Goal: Transaction & Acquisition: Purchase product/service

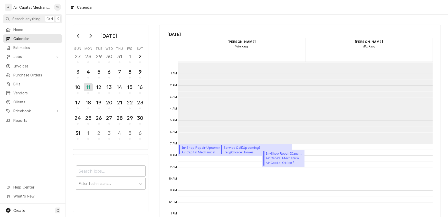
scroll to position [82, 0]
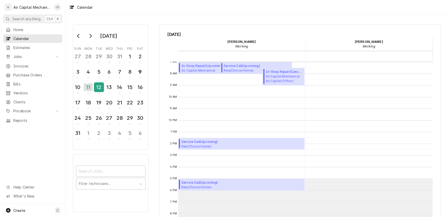
click at [99, 87] on div "12" at bounding box center [98, 87] width 9 height 9
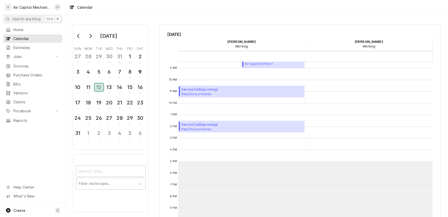
scroll to position [125, 0]
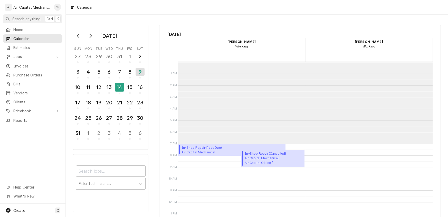
scroll to position [82, 0]
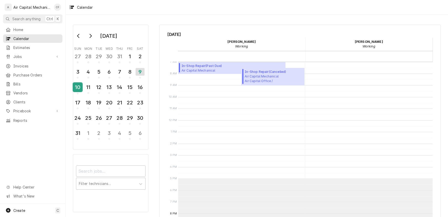
click at [74, 85] on div "10" at bounding box center [77, 87] width 9 height 9
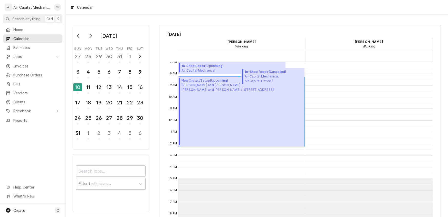
click at [203, 84] on span "Michael and Maria Burgess Michael and Maria Burgess / 8103 E Champions Ct, Wich…" at bounding box center [227, 87] width 92 height 9
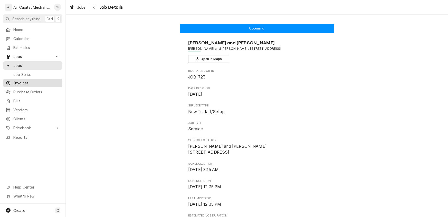
click at [34, 80] on span "Invoices" at bounding box center [36, 82] width 46 height 5
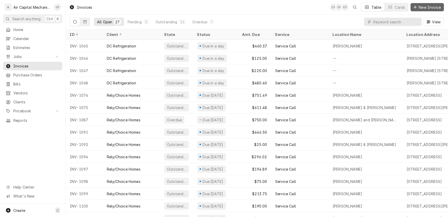
click at [417, 7] on span "New Invoice" at bounding box center [429, 7] width 24 height 5
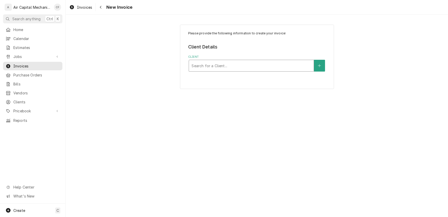
click at [227, 63] on div "Client" at bounding box center [251, 65] width 120 height 9
type input "micha"
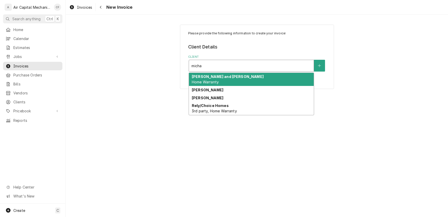
click at [210, 78] on strong "Michael and Maria Burgess" at bounding box center [228, 76] width 72 height 4
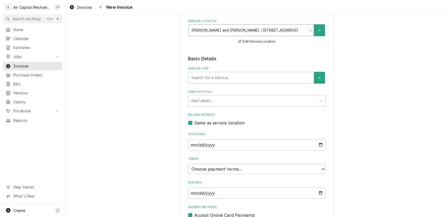
scroll to position [82, 0]
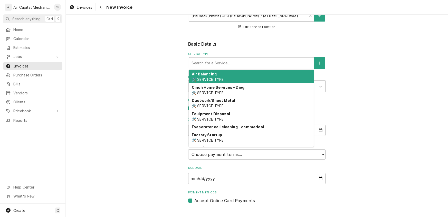
click at [210, 67] on div "Service Type" at bounding box center [251, 62] width 120 height 9
click at [126, 68] on div "Please provide the following information to create your invoice: Client Details…" at bounding box center [257, 81] width 382 height 287
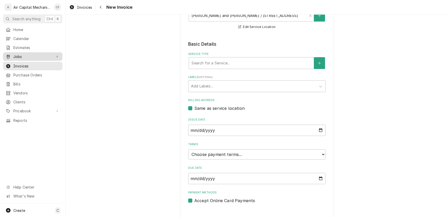
click at [18, 54] on span "Jobs" at bounding box center [32, 56] width 39 height 5
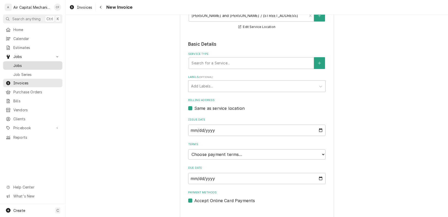
click at [19, 65] on span "Jobs" at bounding box center [36, 65] width 46 height 5
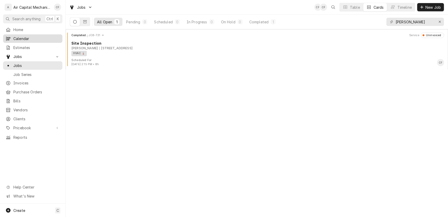
click at [15, 36] on span "Calendar" at bounding box center [36, 38] width 46 height 5
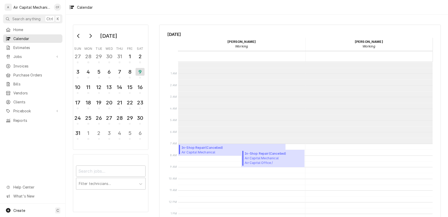
scroll to position [82, 0]
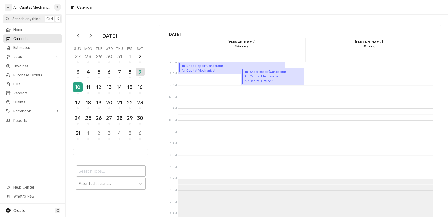
click at [76, 88] on div "10" at bounding box center [77, 87] width 9 height 9
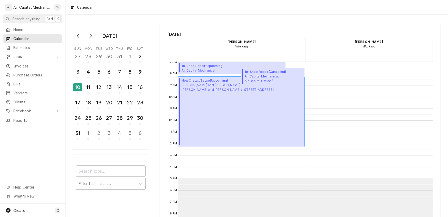
click at [209, 103] on div "New Install/Setup ( Upcoming ) Michael and Maria Burgess Michael and Maria Burg…" at bounding box center [227, 111] width 92 height 67
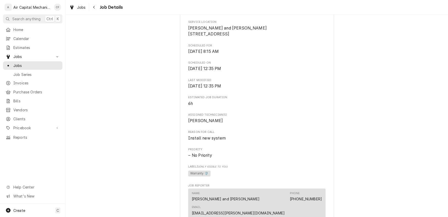
scroll to position [83, 0]
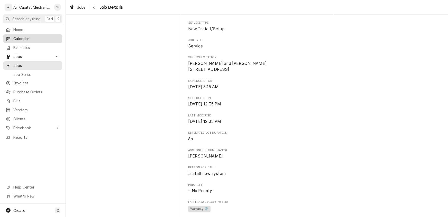
click at [27, 37] on span "Calendar" at bounding box center [36, 38] width 46 height 5
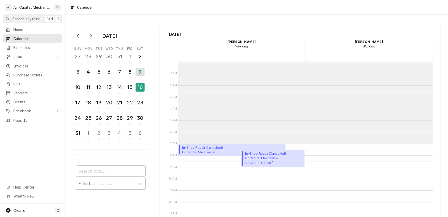
scroll to position [82, 0]
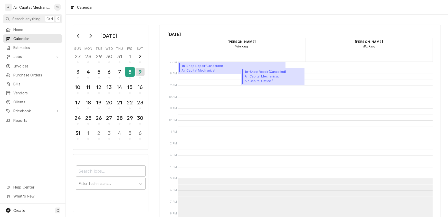
click at [131, 74] on div "8" at bounding box center [129, 71] width 9 height 9
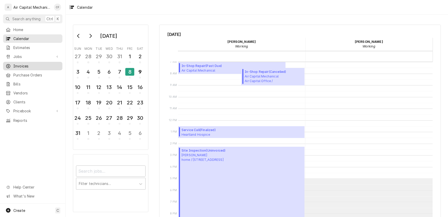
click at [25, 63] on span "Invoices" at bounding box center [36, 65] width 46 height 5
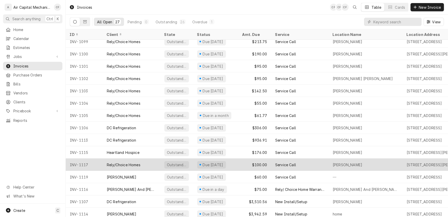
scroll to position [154, 0]
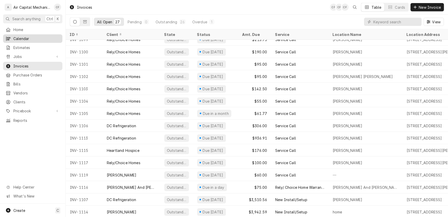
click at [23, 38] on span "Calendar" at bounding box center [36, 38] width 46 height 5
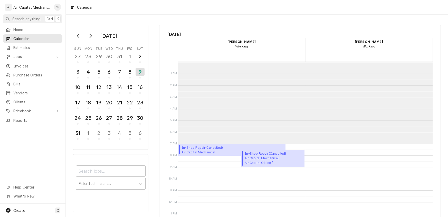
scroll to position [82, 0]
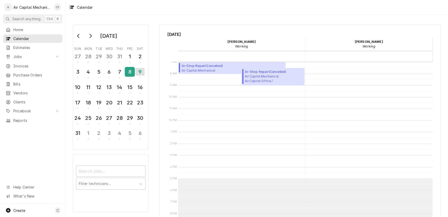
click at [130, 74] on div "8" at bounding box center [129, 71] width 9 height 9
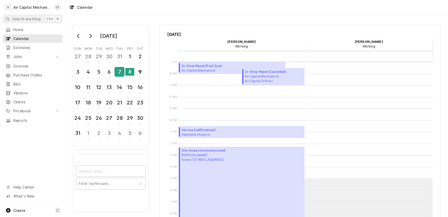
click at [120, 73] on div "7" at bounding box center [119, 71] width 9 height 9
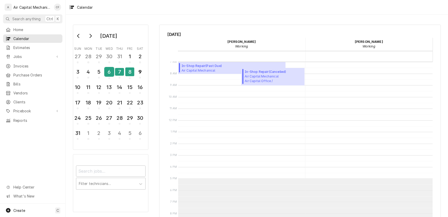
click at [108, 72] on div "6" at bounding box center [109, 71] width 9 height 9
click at [97, 70] on div "5" at bounding box center [98, 71] width 9 height 9
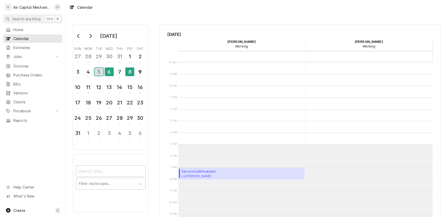
scroll to position [125, 0]
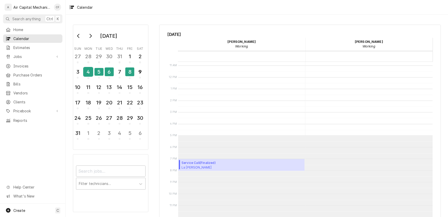
click at [87, 72] on div "4" at bounding box center [88, 71] width 9 height 9
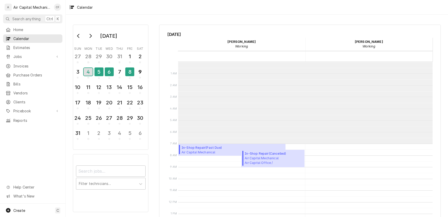
scroll to position [82, 0]
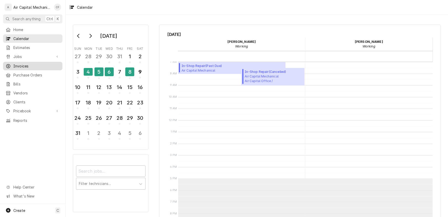
click at [14, 65] on span "Invoices" at bounding box center [36, 65] width 46 height 5
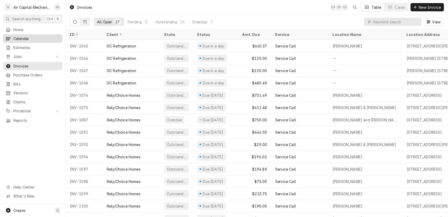
click at [25, 36] on span "Calendar" at bounding box center [36, 38] width 46 height 5
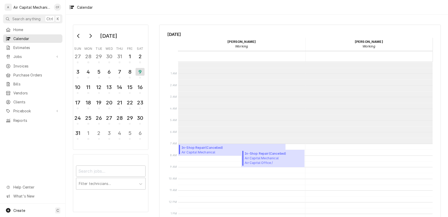
scroll to position [82, 0]
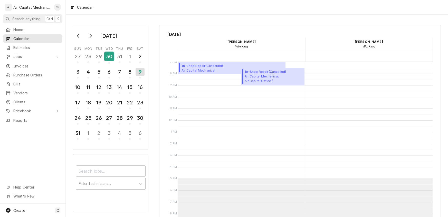
click at [113, 57] on div "30" at bounding box center [109, 56] width 9 height 9
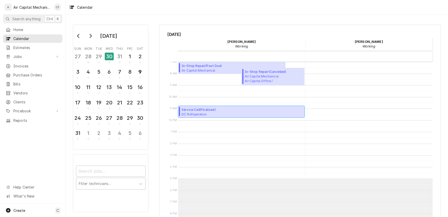
click at [201, 111] on span "Service Call ( Finalized )" at bounding box center [210, 109] width 59 height 5
click at [15, 56] on span "Jobs" at bounding box center [32, 56] width 39 height 5
click at [16, 63] on span "Jobs" at bounding box center [36, 65] width 46 height 5
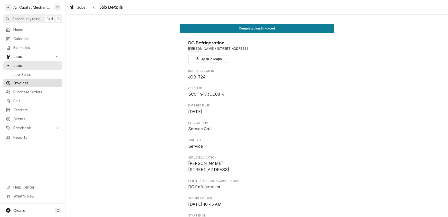
click at [21, 82] on span "Invoices" at bounding box center [36, 82] width 46 height 5
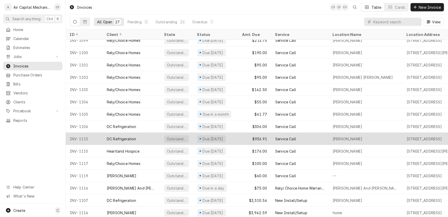
scroll to position [154, 0]
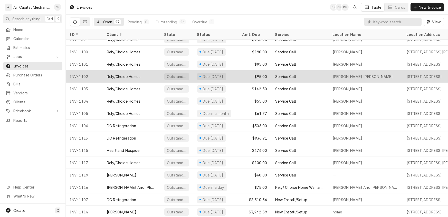
click at [132, 74] on div "Rely/Choice Homes" at bounding box center [124, 76] width 34 height 5
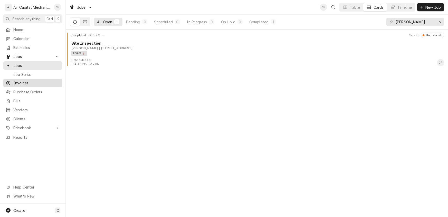
click at [25, 82] on span "Invoices" at bounding box center [36, 82] width 46 height 5
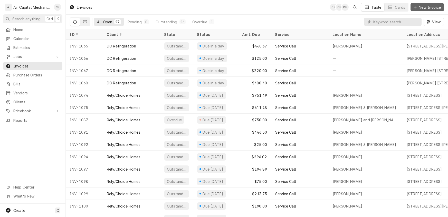
click at [418, 5] on span "New Invoice" at bounding box center [429, 7] width 24 height 5
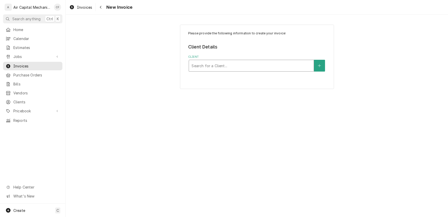
click at [217, 65] on div "Client" at bounding box center [251, 65] width 120 height 9
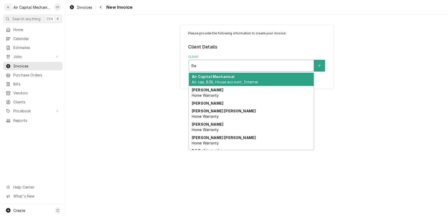
type input "Rel"
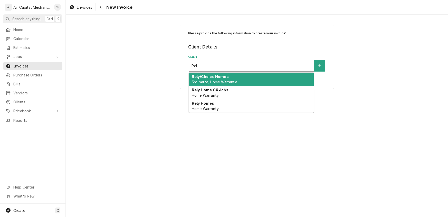
click at [214, 77] on strong "Rely/Choice Homes" at bounding box center [210, 76] width 37 height 4
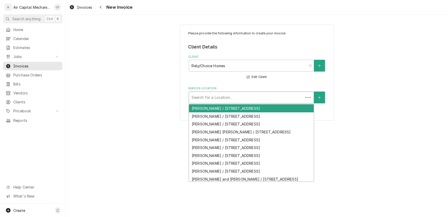
click at [257, 99] on div "Service Location" at bounding box center [245, 97] width 109 height 9
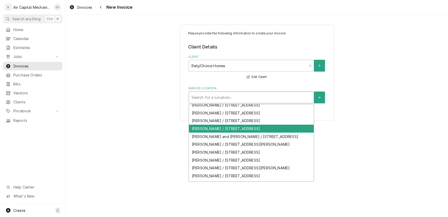
scroll to position [80, 0]
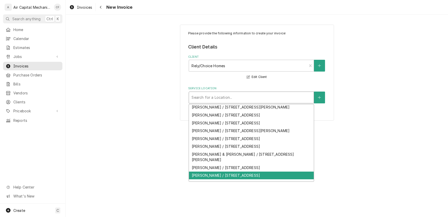
click at [227, 172] on div "Kristy Clark / 3129 Brookfield Ct, Wichita, KS 67226" at bounding box center [251, 176] width 125 height 8
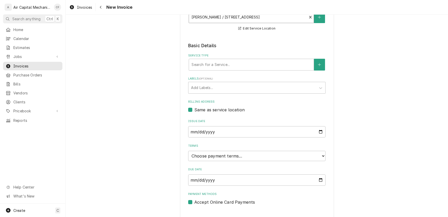
scroll to position [89, 0]
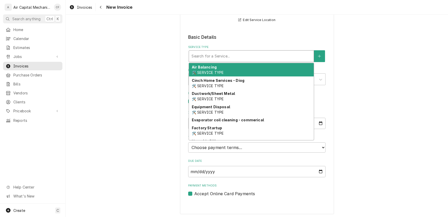
click at [211, 57] on div "Service Type" at bounding box center [251, 56] width 120 height 9
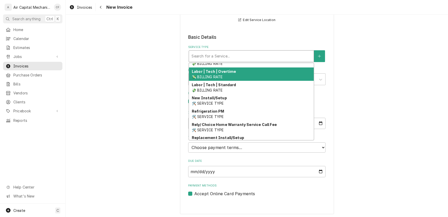
scroll to position [166, 0]
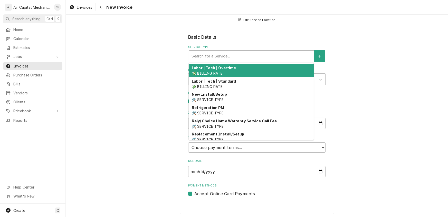
click at [218, 98] on span "🛠️ SERVICE TYPE" at bounding box center [208, 99] width 32 height 4
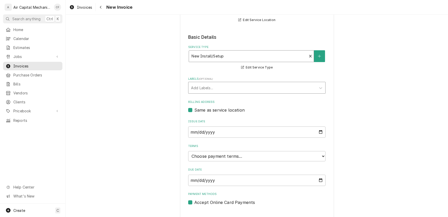
click at [213, 87] on div "Labels" at bounding box center [252, 87] width 122 height 9
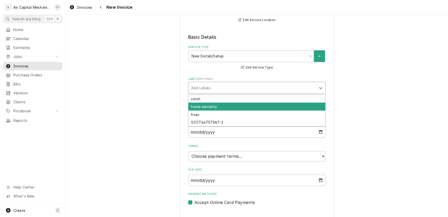
click at [209, 105] on div "home warranty" at bounding box center [256, 107] width 137 height 8
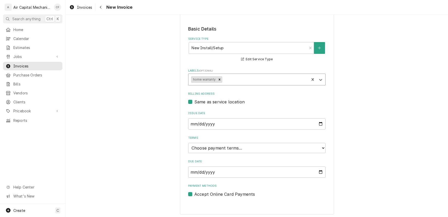
scroll to position [98, 0]
click at [215, 148] on select "Choose payment terms... Same Day Net 7 Net 14 Net 21 Net 30 Net 45 Net 60 Net 90" at bounding box center [256, 147] width 137 height 10
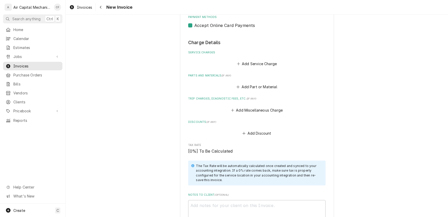
scroll to position [260, 0]
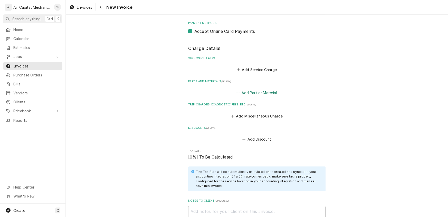
click at [248, 89] on button "Add Part or Material" at bounding box center [257, 92] width 42 height 7
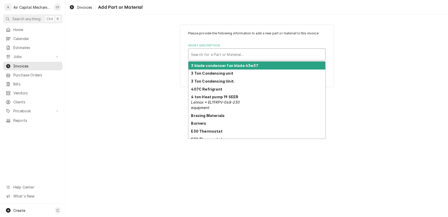
click at [222, 54] on div "Short Description" at bounding box center [257, 54] width 132 height 9
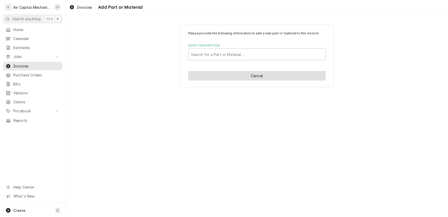
click at [259, 77] on button "Cancel" at bounding box center [256, 75] width 137 height 9
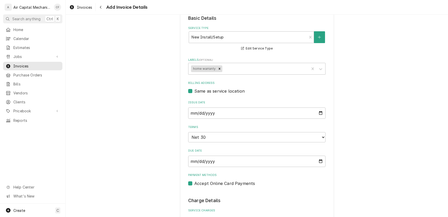
scroll to position [198, 0]
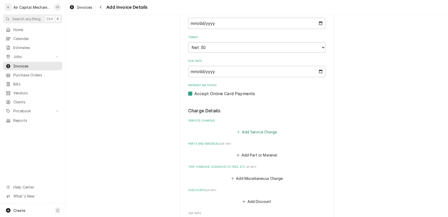
click at [259, 129] on button "Add Service Charge" at bounding box center [257, 132] width 42 height 7
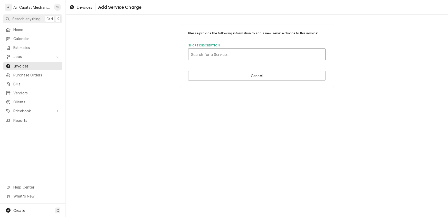
click at [220, 54] on div "Short Description" at bounding box center [257, 54] width 132 height 9
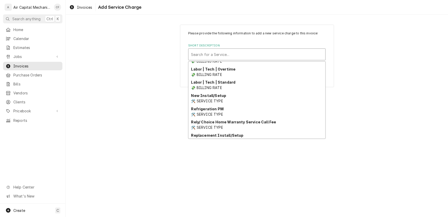
scroll to position [165, 0]
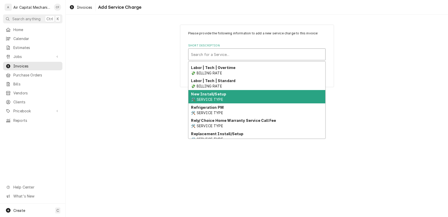
click at [215, 97] on span "🛠️ SERVICE TYPE" at bounding box center [207, 99] width 32 height 4
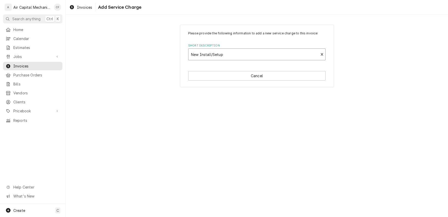
type textarea "x"
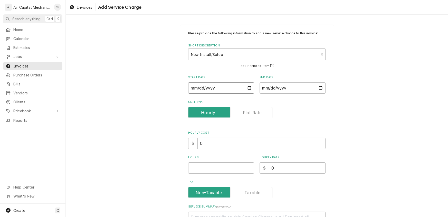
click at [197, 89] on input "Start Date" at bounding box center [221, 87] width 66 height 11
click at [193, 89] on input "Start Date" at bounding box center [221, 87] width 66 height 11
type input "0002-08-07"
type textarea "x"
type input "0020-08-07"
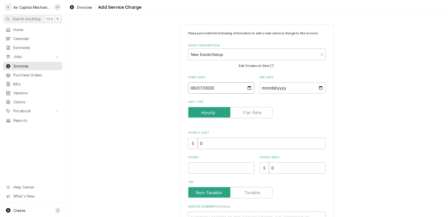
type textarea "x"
type input "0202-08-07"
type textarea "x"
type input "2025-08-07"
type textarea "x"
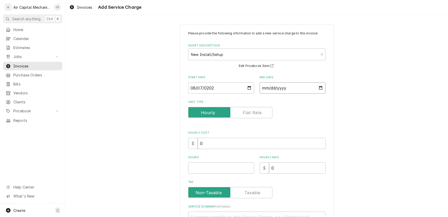
type input "0002-08-08"
type textarea "x"
type input "0020-08-08"
type textarea "x"
type input "0202-08-08"
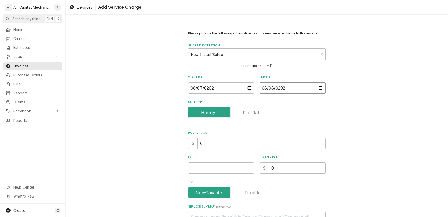
type textarea "x"
type input "2025-08-08"
type textarea "x"
click at [254, 107] on input "Unit Type" at bounding box center [230, 112] width 80 height 11
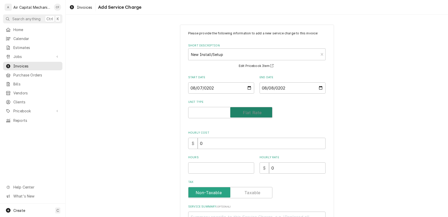
checkbox input "true"
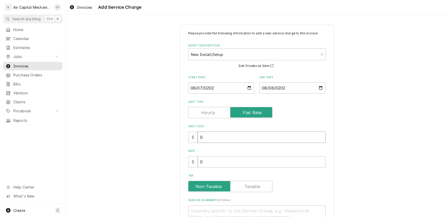
click at [212, 138] on input "0" at bounding box center [262, 137] width 128 height 11
type textarea "x"
type input "5"
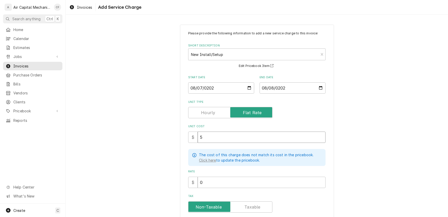
type textarea "x"
type input "50"
type textarea "x"
type input "500"
type textarea "x"
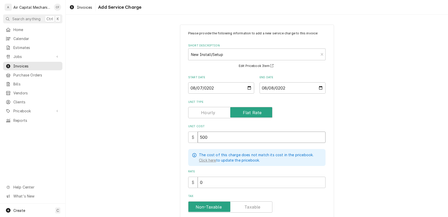
type input "500.0"
type textarea "x"
type input "500.00"
click at [208, 180] on input "0" at bounding box center [262, 182] width 128 height 11
type textarea "x"
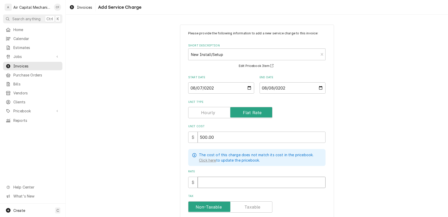
type textarea "x"
type input "7"
type textarea "x"
type input "76"
type textarea "x"
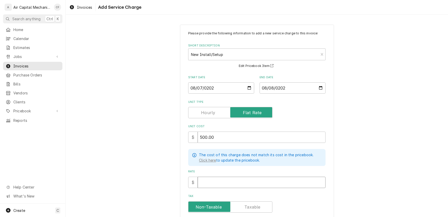
type textarea "x"
type input "76"
type textarea "x"
type input "760"
type textarea "x"
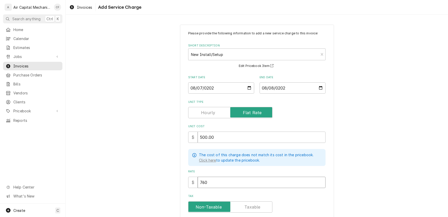
type input "760.0"
type textarea "x"
type input "760.00"
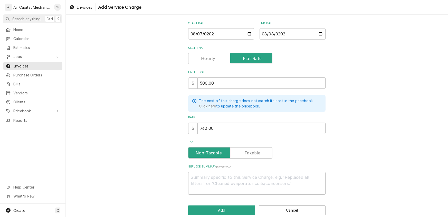
scroll to position [62, 0]
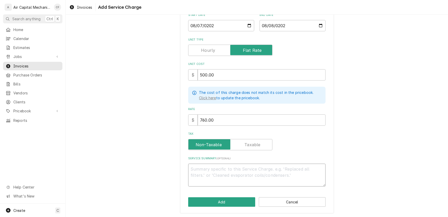
click at [211, 176] on textarea "Service Summary ( optional )" at bounding box center [256, 175] width 137 height 23
type textarea "x"
type textarea "i"
type textarea "x"
type textarea "in"
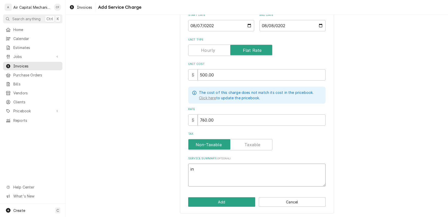
type textarea "x"
type textarea "ins"
type textarea "x"
type textarea "inst"
type textarea "x"
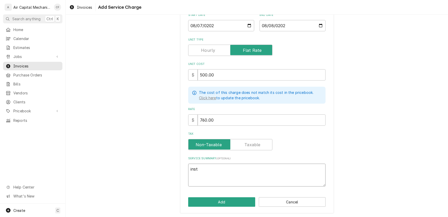
type textarea "insta"
type textarea "x"
type textarea "instal"
type textarea "x"
type textarea "install"
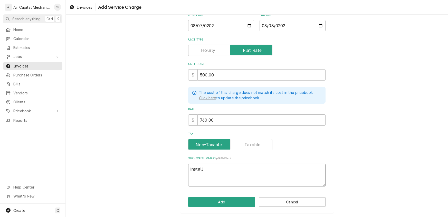
type textarea "x"
type textarea "installe"
type textarea "x"
type textarea "installed"
type textarea "x"
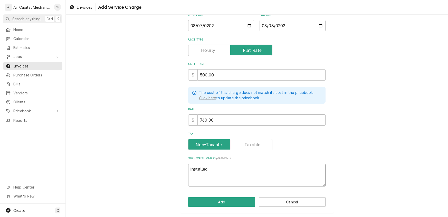
type textarea "installed n"
type textarea "x"
type textarea "installed ne"
type textarea "x"
type textarea "installed new"
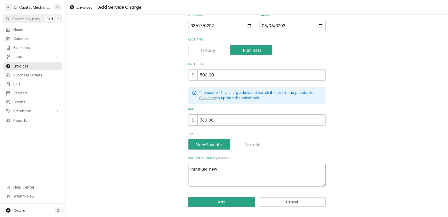
type textarea "x"
type textarea "installed new"
type textarea "x"
type textarea "installed new H"
type textarea "x"
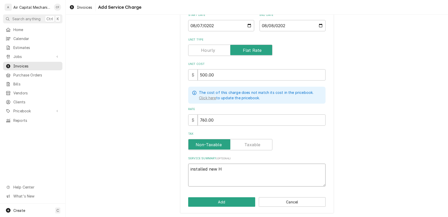
type textarea "installed new HV"
type textarea "x"
type textarea "installed new HVA"
type textarea "x"
type textarea "installed new HVAC"
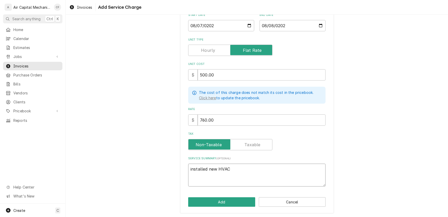
type textarea "x"
type textarea "installed new HVAC"
type textarea "x"
type textarea "installed new HVAC s"
type textarea "x"
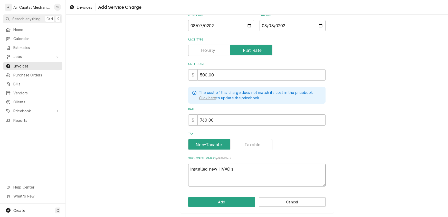
type textarea "installed new HVAC sy"
type textarea "x"
type textarea "installed new HVAC sys"
type textarea "x"
type textarea "installed new HVAC syst"
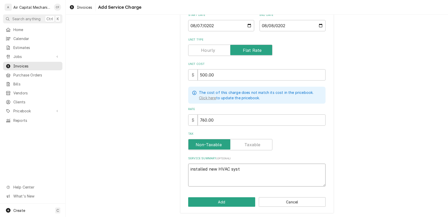
type textarea "x"
type textarea "installed new HVAC syste"
type textarea "x"
type textarea "installed new HVAC system"
click at [221, 200] on button "Add" at bounding box center [221, 201] width 67 height 9
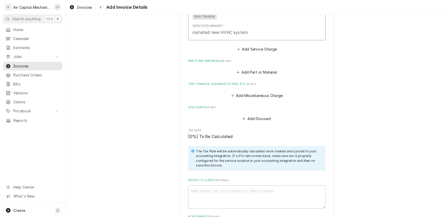
scroll to position [491, 0]
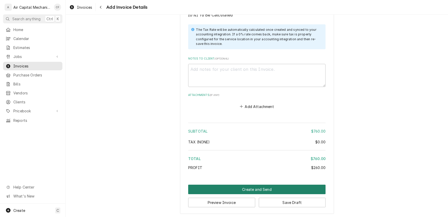
click at [262, 190] on button "Create and Send" at bounding box center [256, 189] width 137 height 9
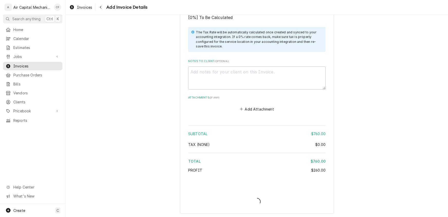
type textarea "x"
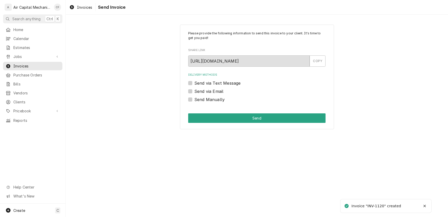
click at [194, 99] on label "Send Manually" at bounding box center [209, 99] width 30 height 6
click at [194, 99] on input "Send Manually" at bounding box center [262, 101] width 137 height 11
checkbox input "true"
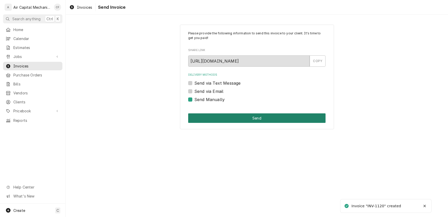
click at [235, 117] on button "Send" at bounding box center [256, 117] width 137 height 9
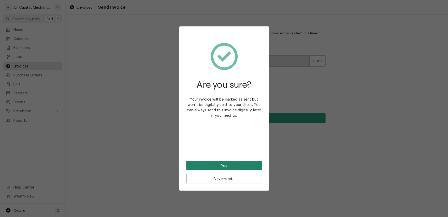
click at [216, 163] on button "Yes" at bounding box center [223, 165] width 75 height 9
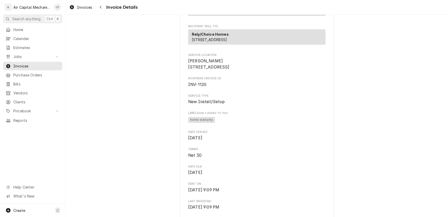
scroll to position [47, 0]
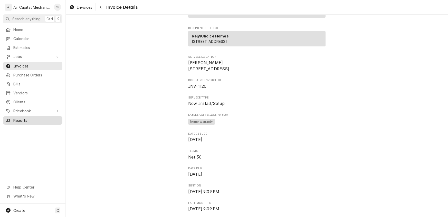
click at [30, 116] on link "Reports" at bounding box center [32, 120] width 59 height 8
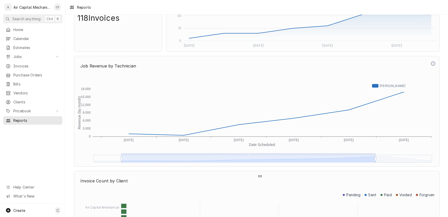
scroll to position [1143, 0]
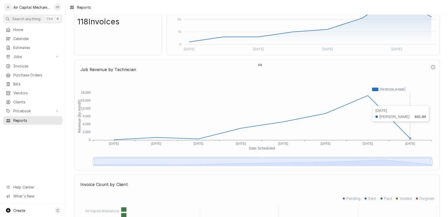
click at [426, 101] on icon "Revenue (by month) Date Scheduled 0 3,000 6,000 9,000 12,000 15,000 18,000 [DAT…" at bounding box center [256, 122] width 359 height 90
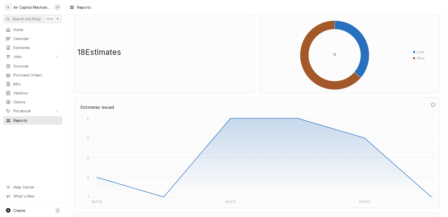
scroll to position [0, 0]
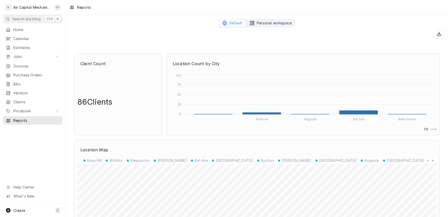
click at [268, 23] on span "Personal workspace" at bounding box center [274, 23] width 35 height 5
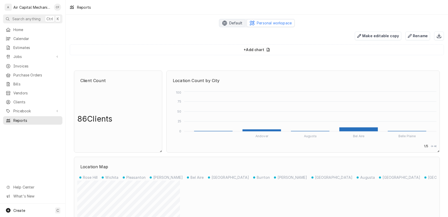
click at [235, 21] on span "Default" at bounding box center [235, 23] width 13 height 5
